Goal: Transaction & Acquisition: Purchase product/service

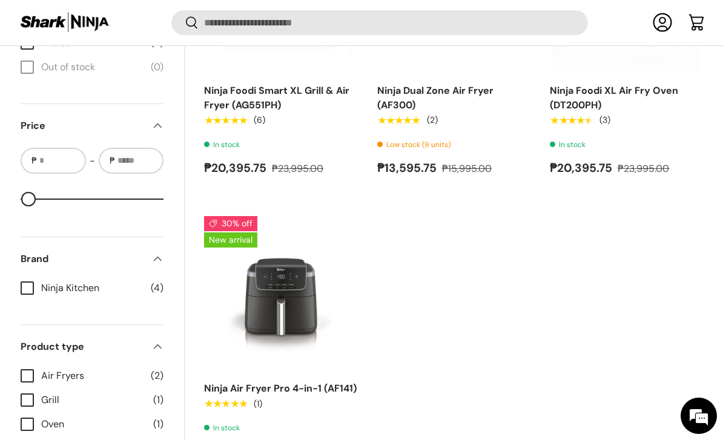
scroll to position [616, 0]
click at [237, 394] on link "Ninja Air Fryer Pro 4-in-1 (AF141)" at bounding box center [280, 387] width 153 height 13
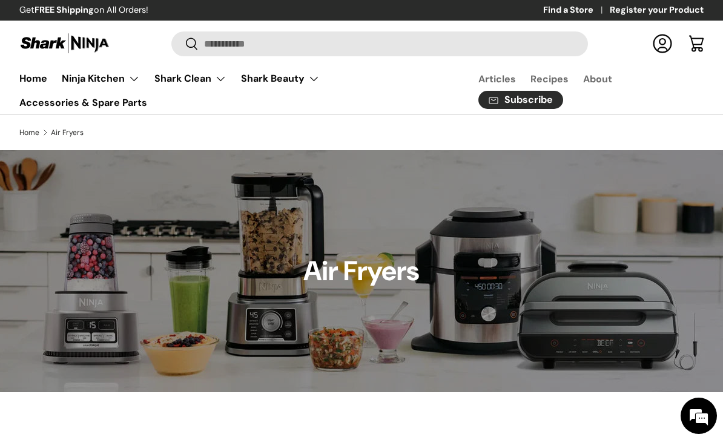
scroll to position [655, 0]
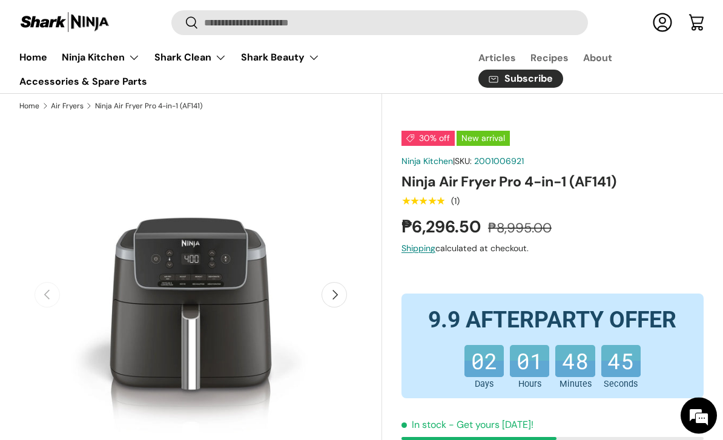
scroll to position [32, 0]
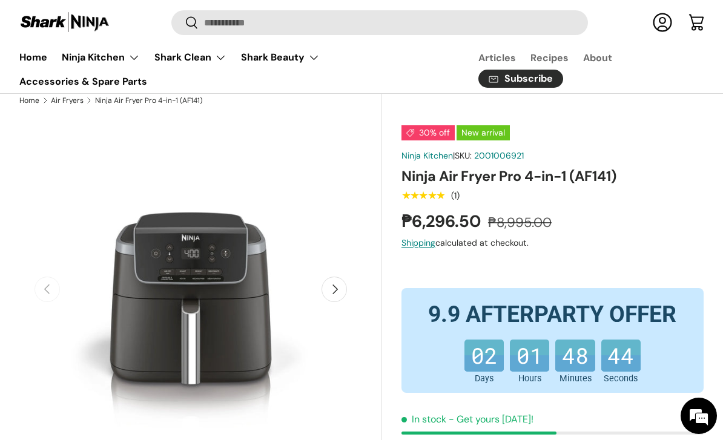
click at [325, 294] on button "Next" at bounding box center [334, 289] width 25 height 25
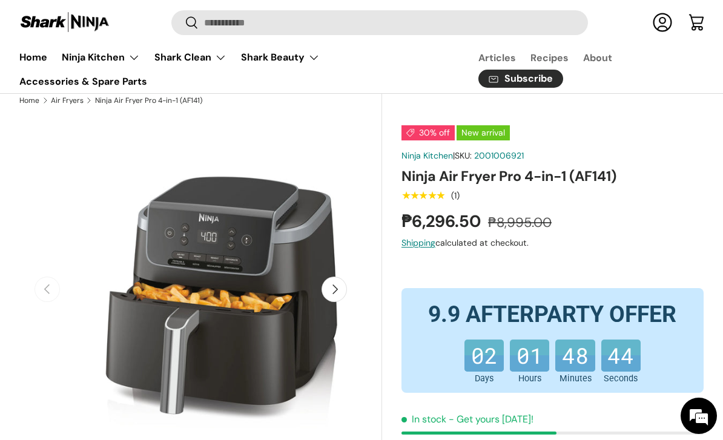
scroll to position [0, 349]
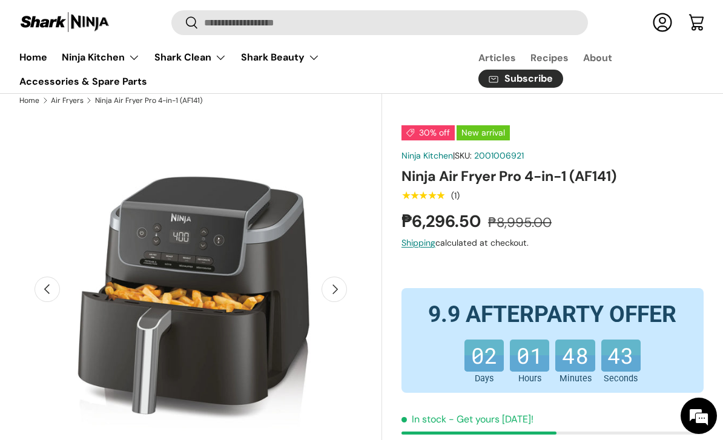
click at [337, 289] on button "Next" at bounding box center [334, 289] width 25 height 25
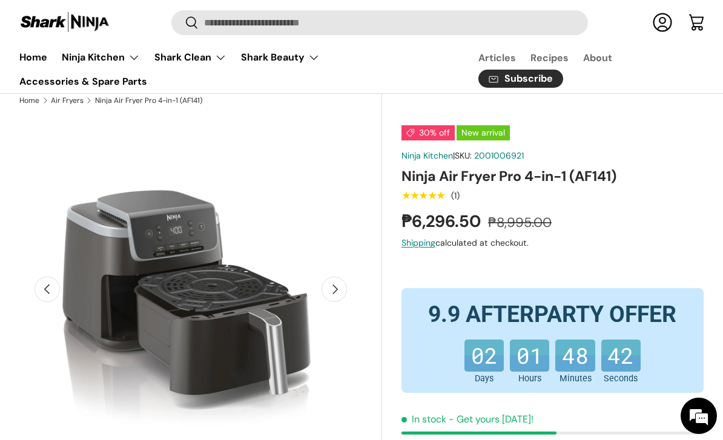
click at [343, 299] on button "Next" at bounding box center [334, 289] width 25 height 25
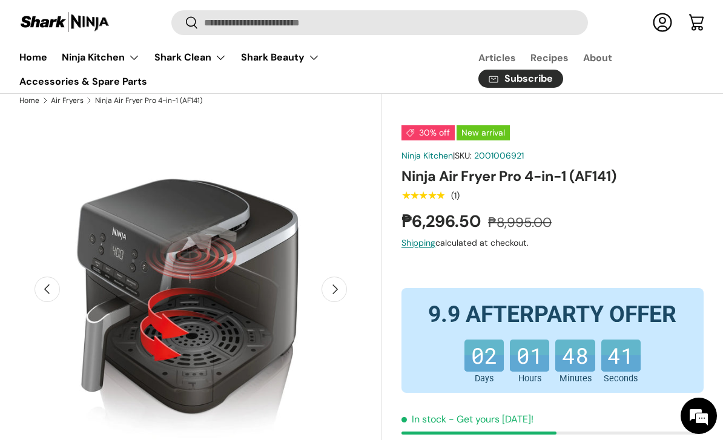
click at [346, 288] on button "Next" at bounding box center [334, 289] width 25 height 25
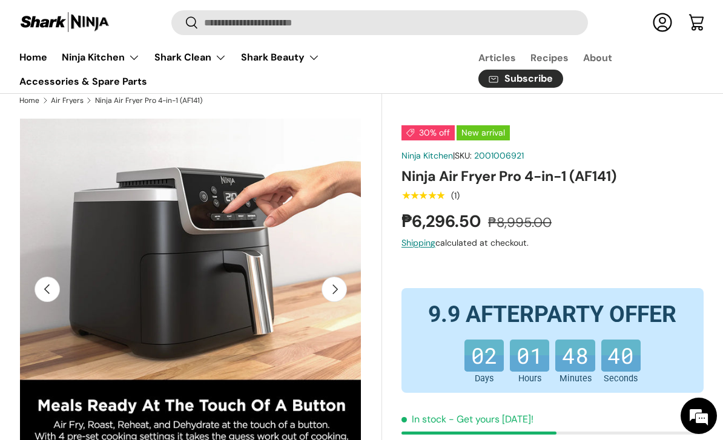
click at [341, 292] on button "Next" at bounding box center [334, 289] width 25 height 25
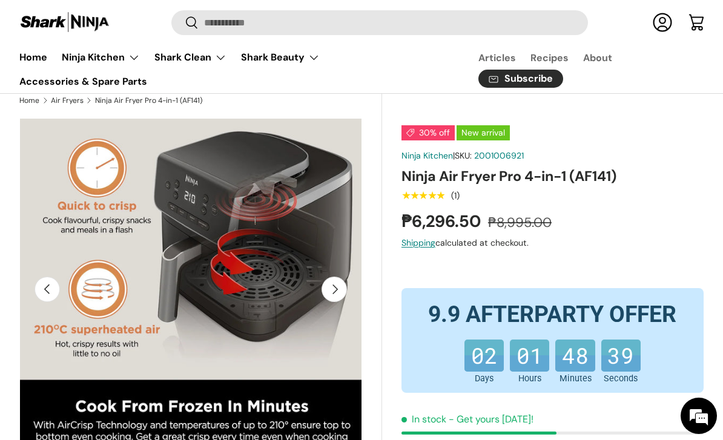
click at [340, 281] on button "Next" at bounding box center [334, 289] width 25 height 25
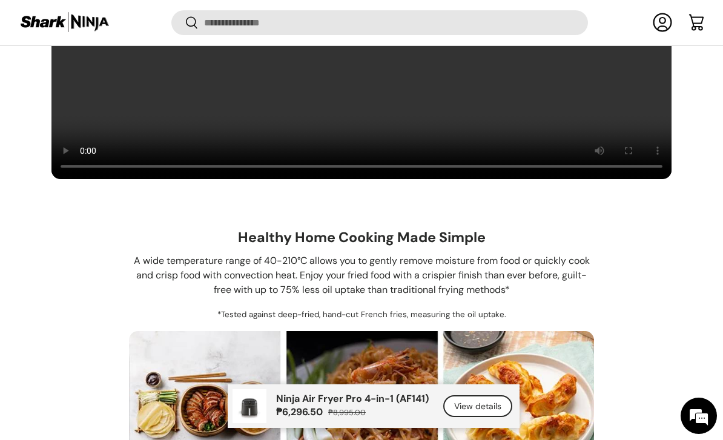
scroll to position [1327, 0]
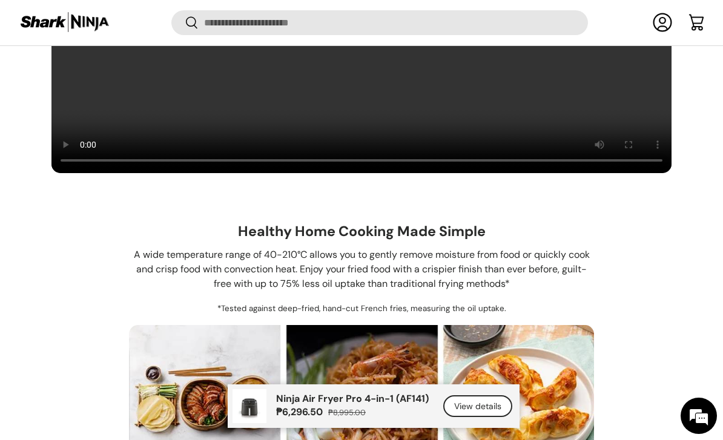
click at [503, 418] on link "View details" at bounding box center [477, 406] width 69 height 22
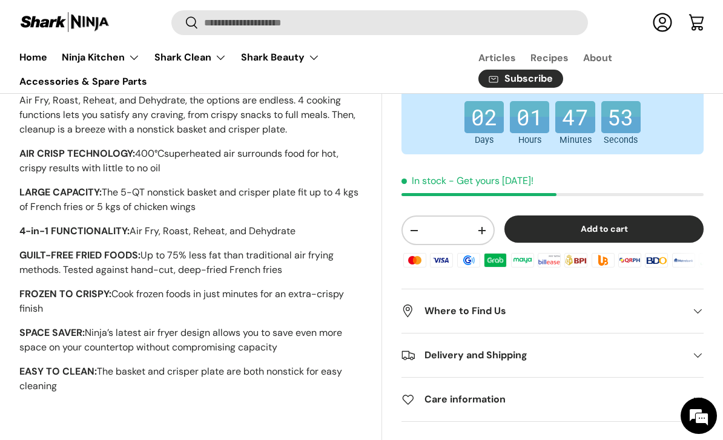
scroll to position [584, 0]
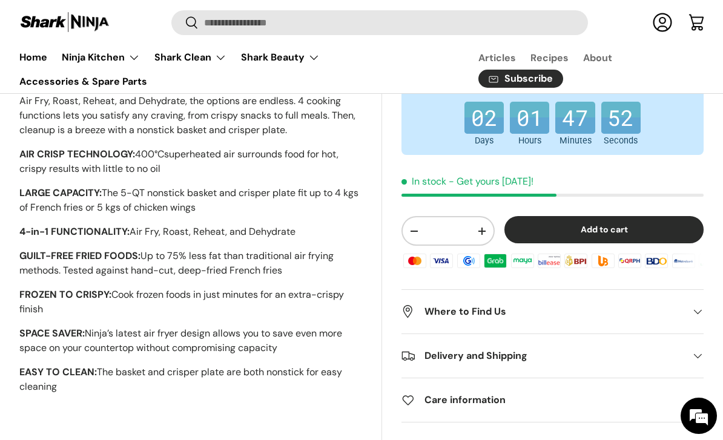
click at [684, 222] on button "Add to cart" at bounding box center [603, 229] width 199 height 27
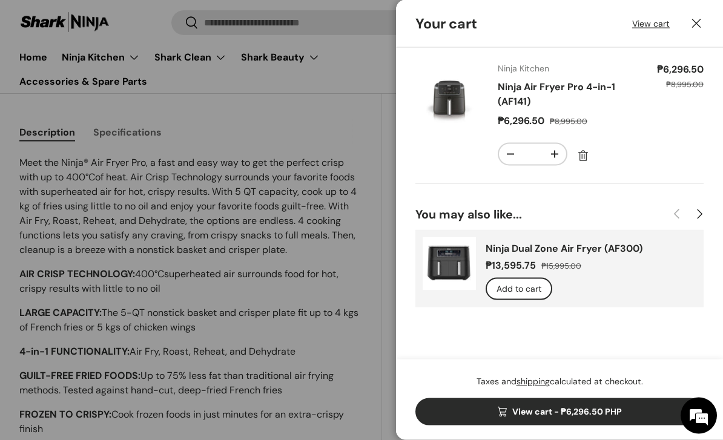
scroll to position [0, 0]
click at [642, 251] on link "Ninja Dual Zone Air Fryer (AF300)" at bounding box center [564, 248] width 157 height 13
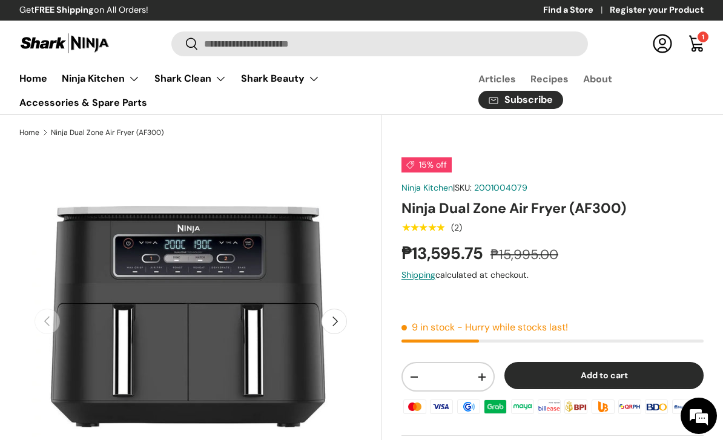
click at [335, 318] on button "Next" at bounding box center [334, 321] width 25 height 25
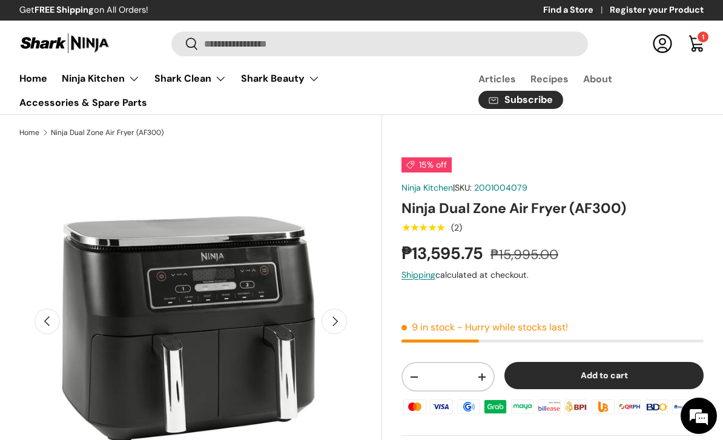
click at [341, 322] on button "Next" at bounding box center [334, 321] width 25 height 25
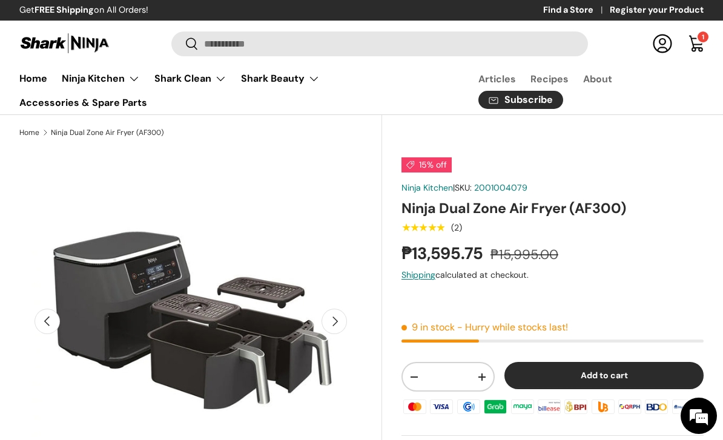
scroll to position [0, 698]
click at [351, 324] on img "Gallery Viewer" at bounding box center [190, 321] width 343 height 343
click at [331, 320] on button "Next" at bounding box center [334, 321] width 25 height 25
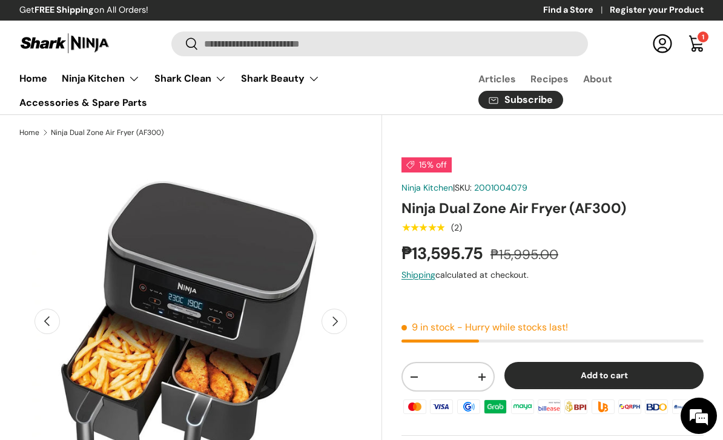
click at [338, 318] on button "Next" at bounding box center [334, 321] width 25 height 25
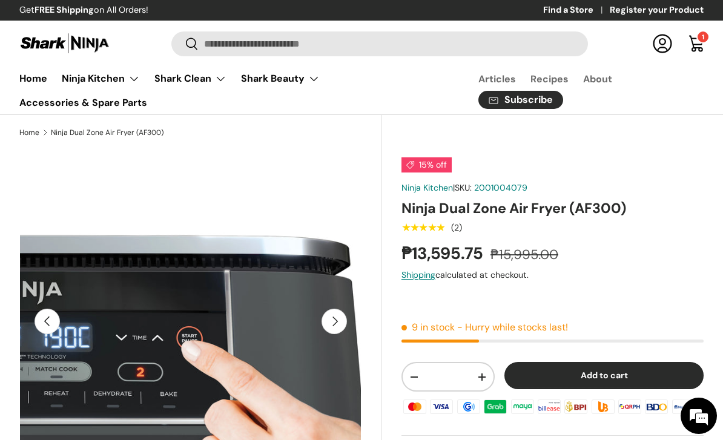
click at [334, 319] on button "Next" at bounding box center [334, 321] width 25 height 25
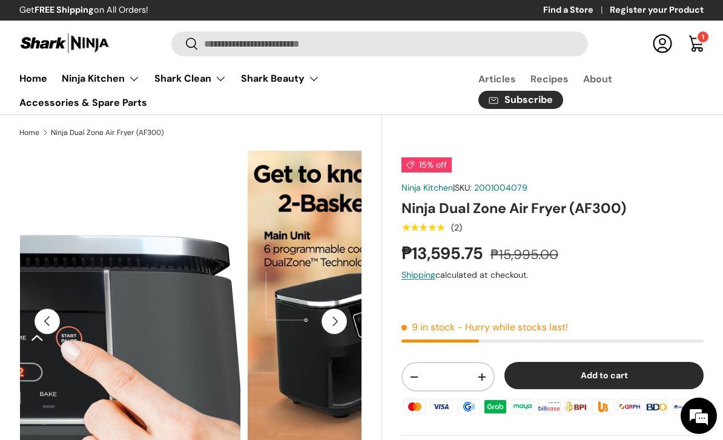
scroll to position [0, 1743]
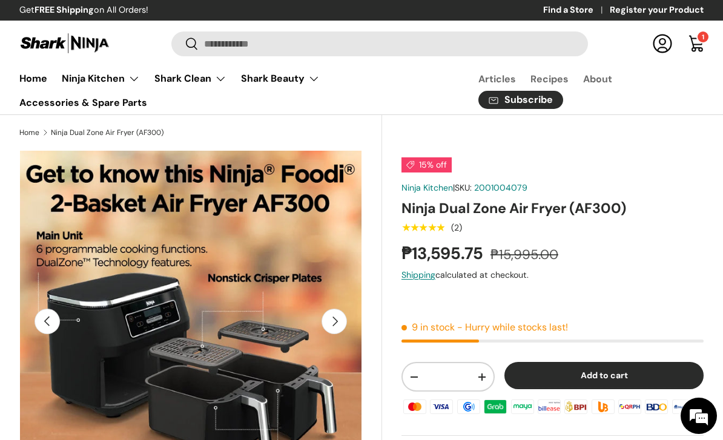
click at [326, 323] on button "Next" at bounding box center [334, 321] width 25 height 25
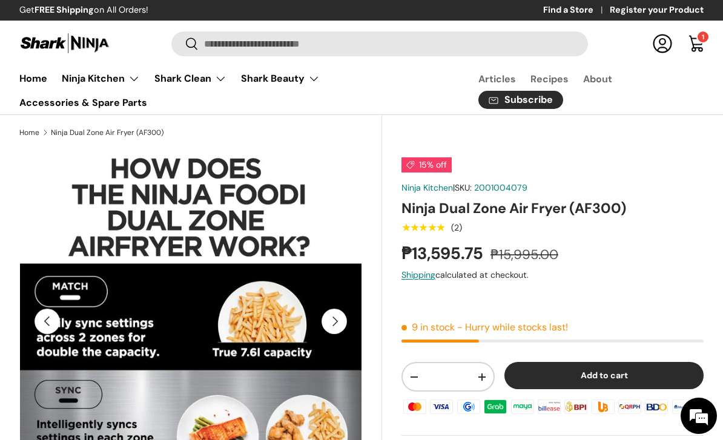
scroll to position [0, 0]
